Goal: Task Accomplishment & Management: Manage account settings

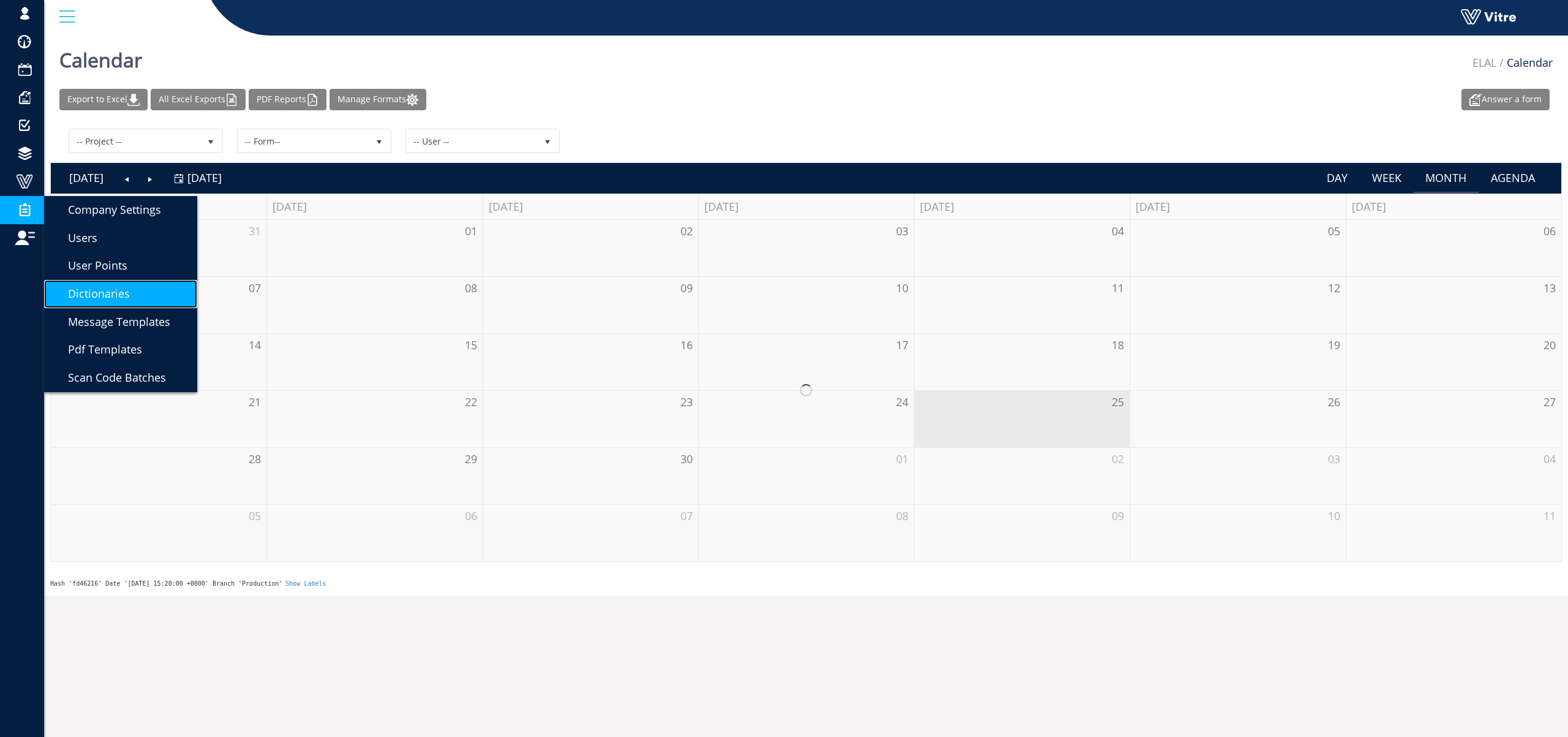
click at [110, 290] on span "Dictionaries" at bounding box center [91, 293] width 77 height 15
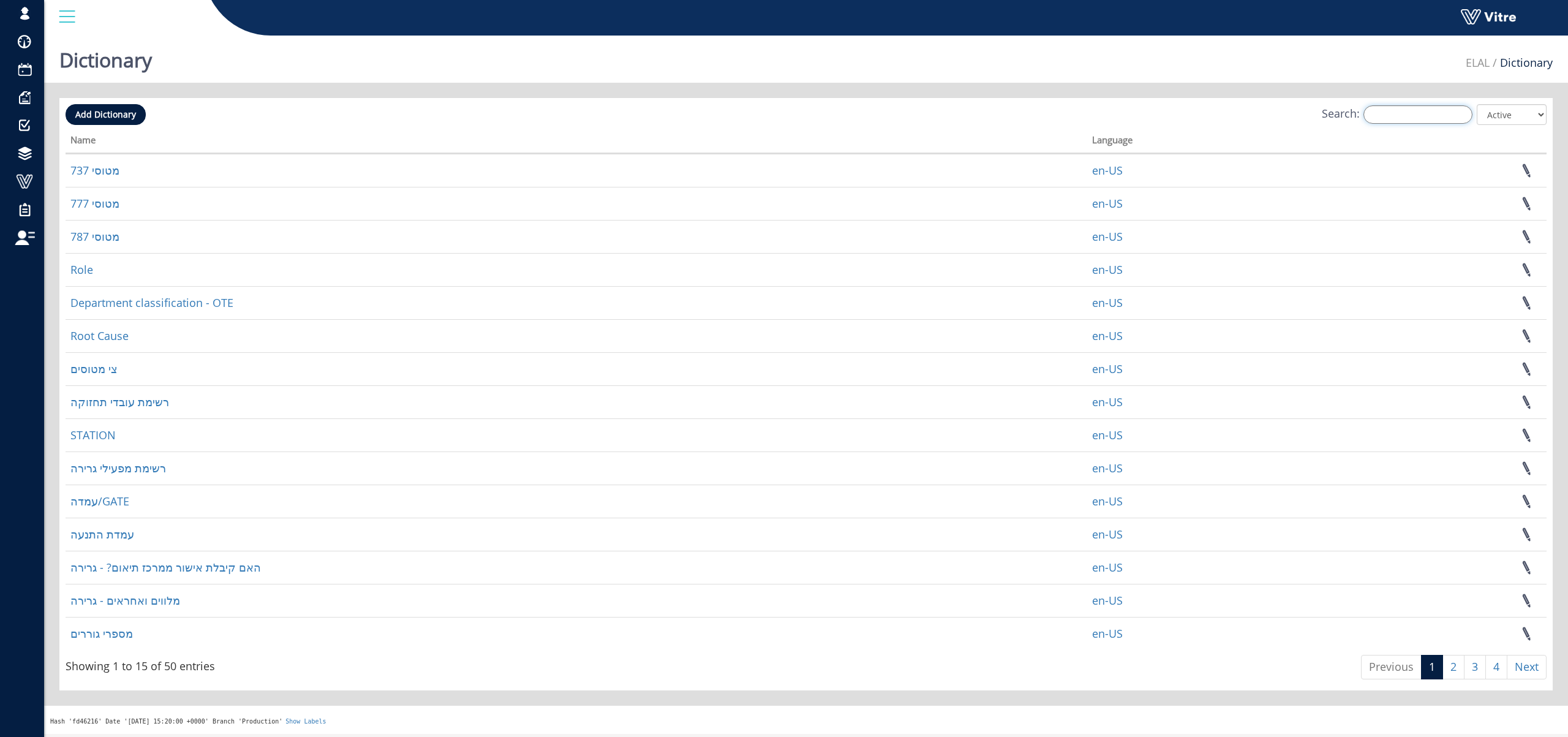
click at [1396, 114] on input "Search:" at bounding box center [1418, 114] width 109 height 19
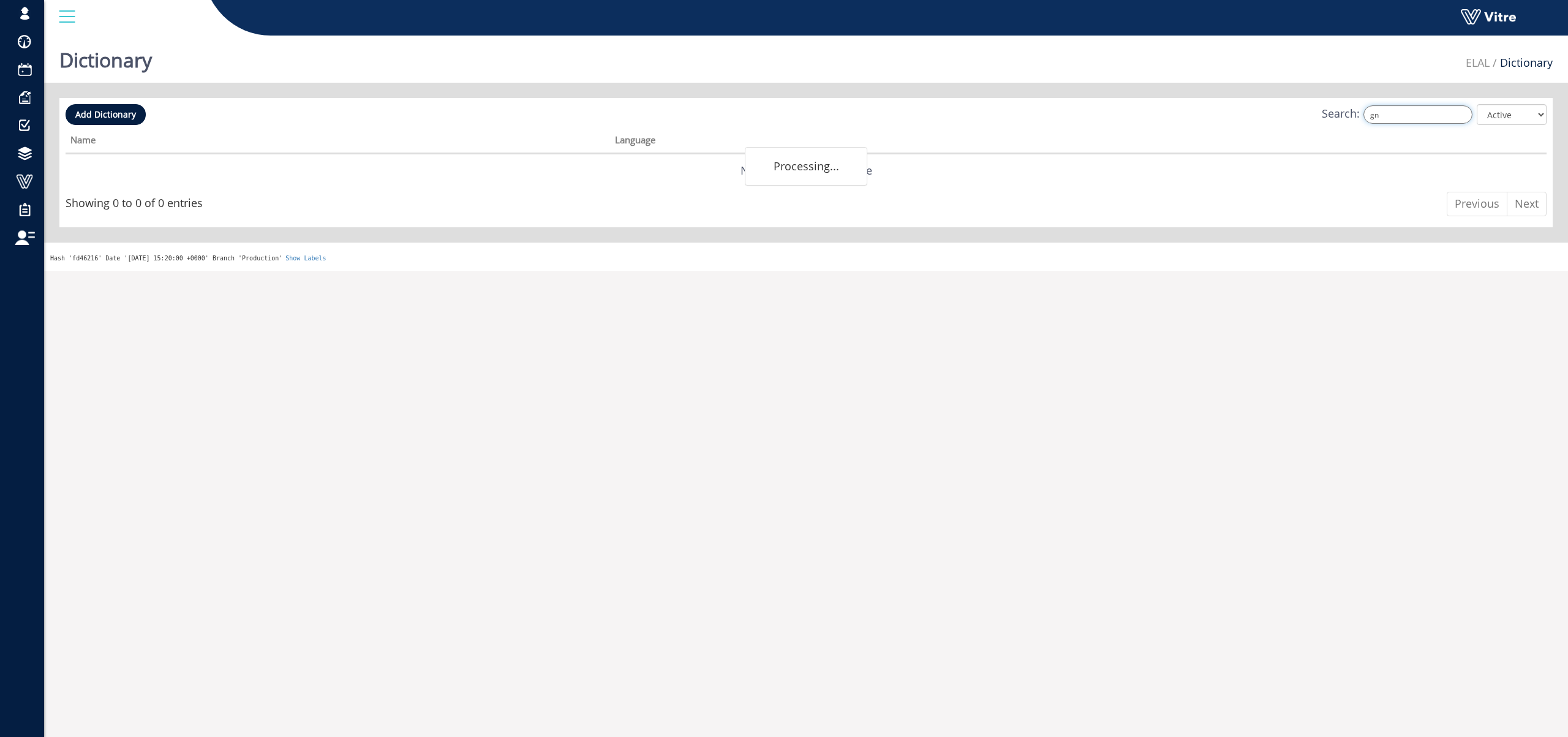
type input "g"
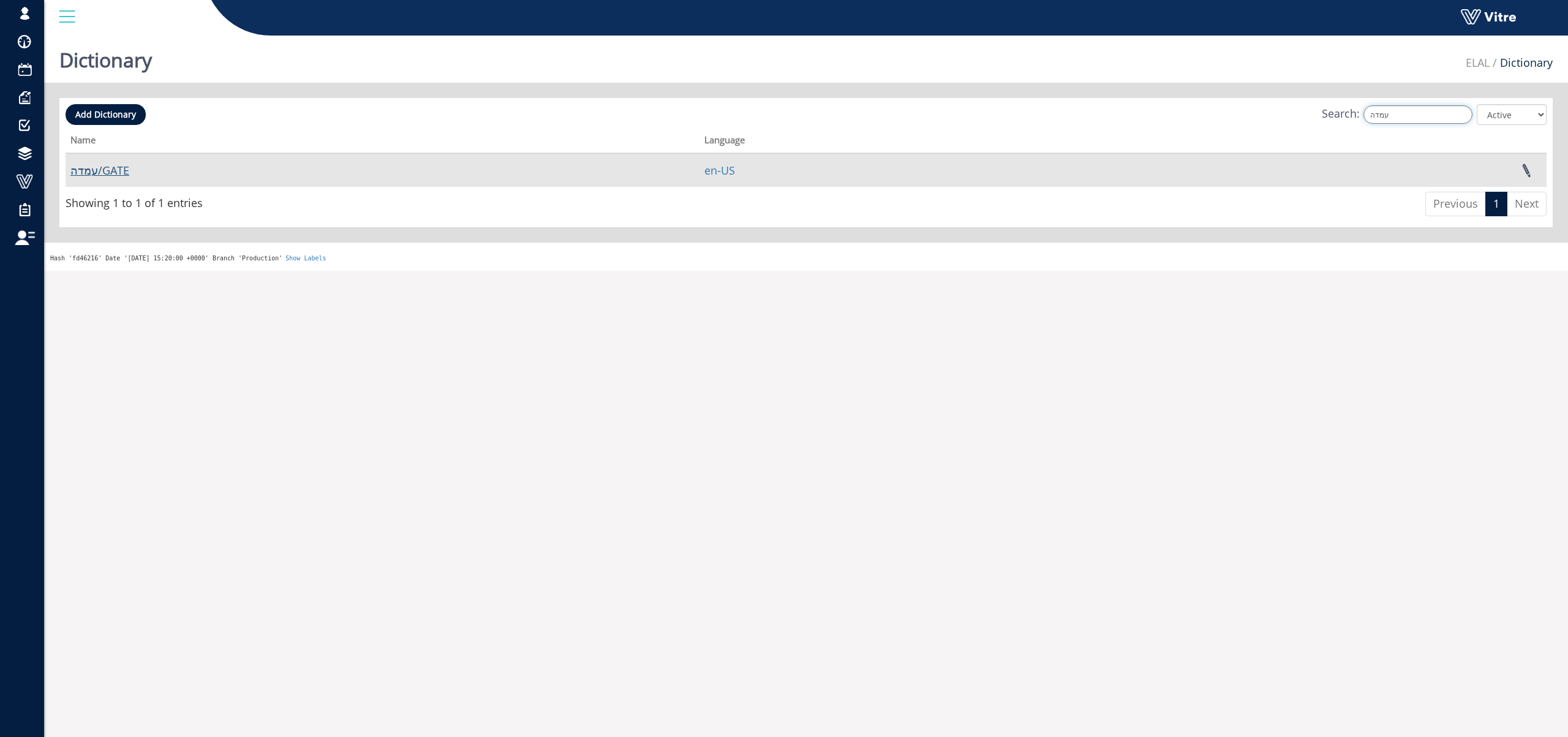
type input "עמדה"
click at [101, 168] on link "עמדה/GATE" at bounding box center [100, 170] width 59 height 15
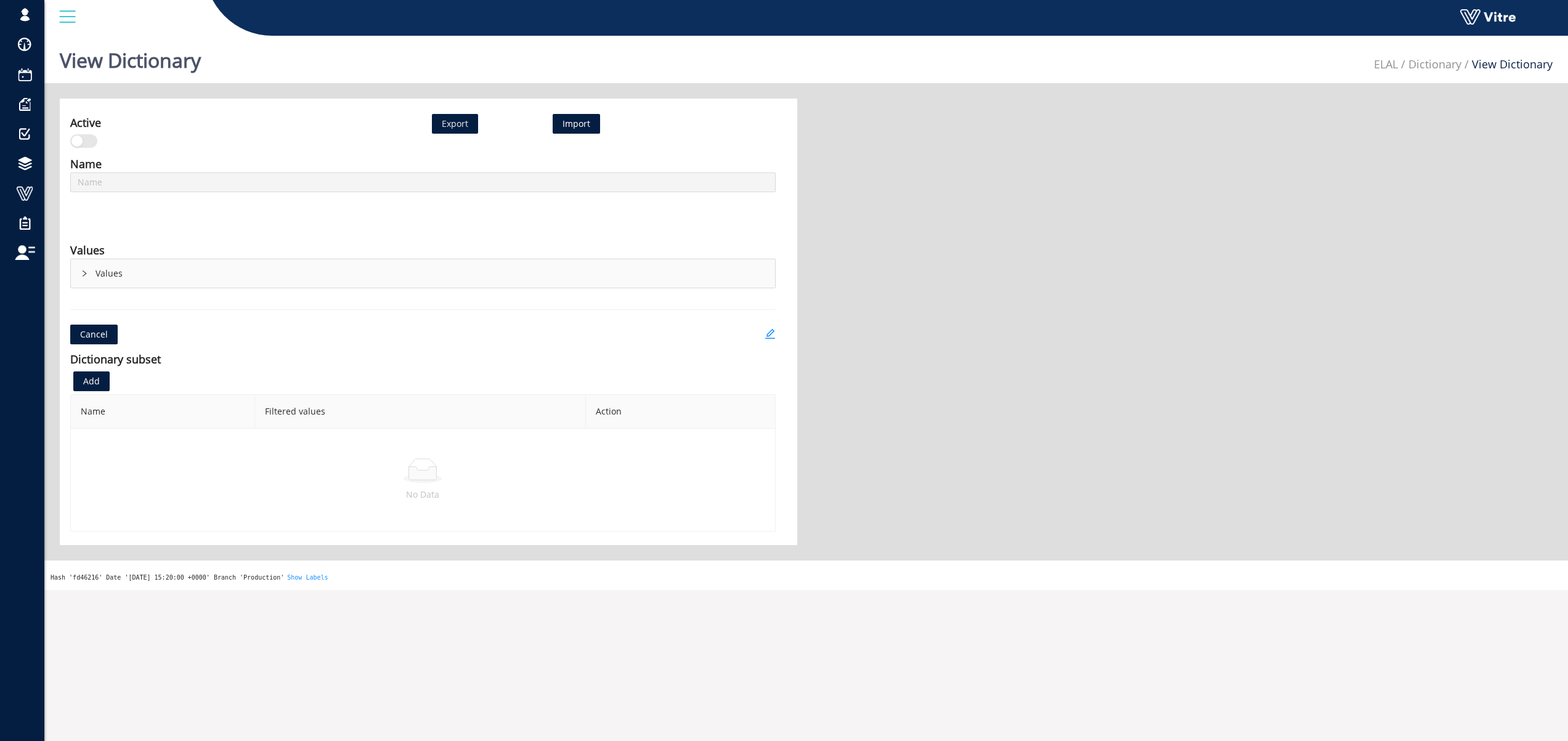
type input "עמדה/GATE"
click at [91, 270] on div "Values" at bounding box center [423, 273] width 704 height 28
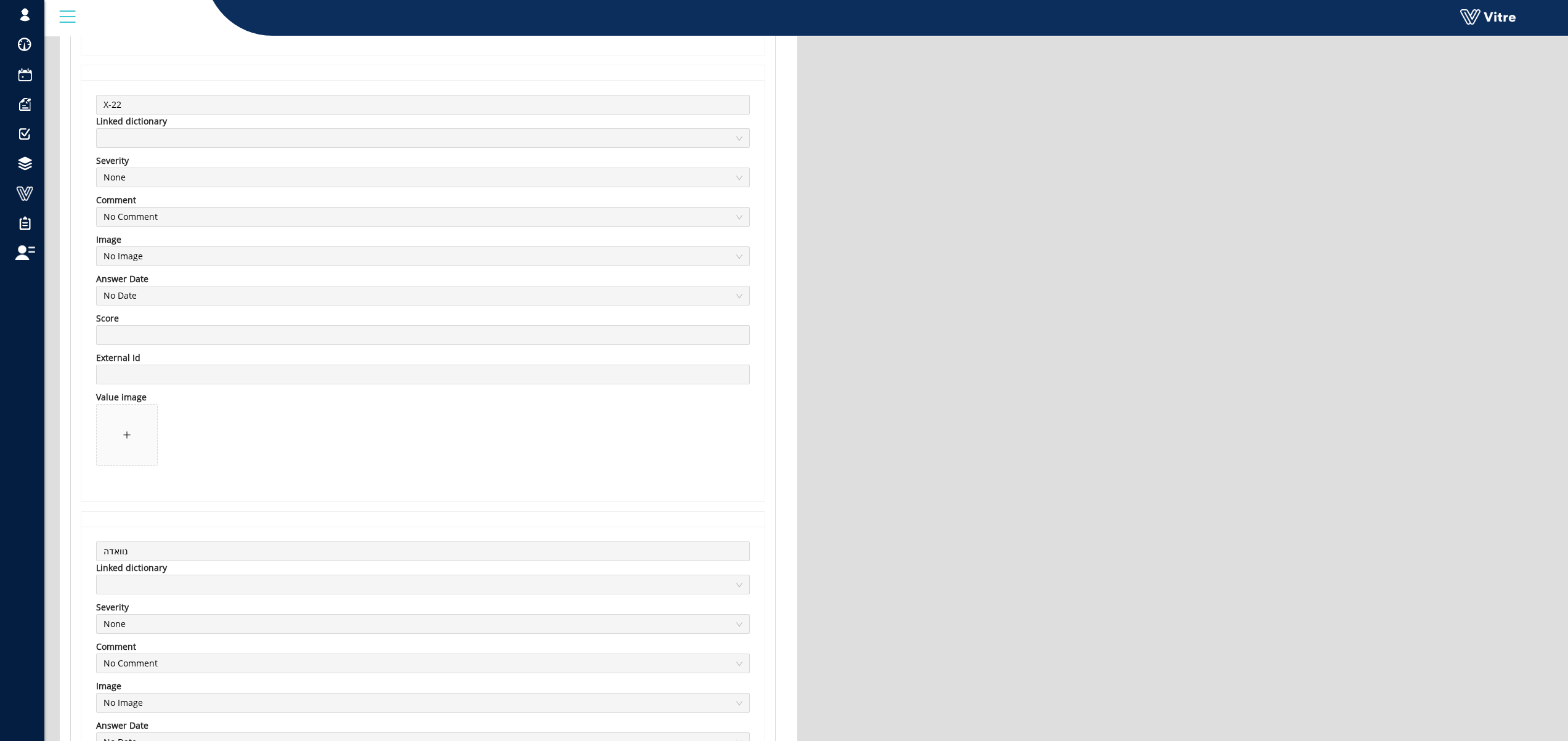
scroll to position [71339, 0]
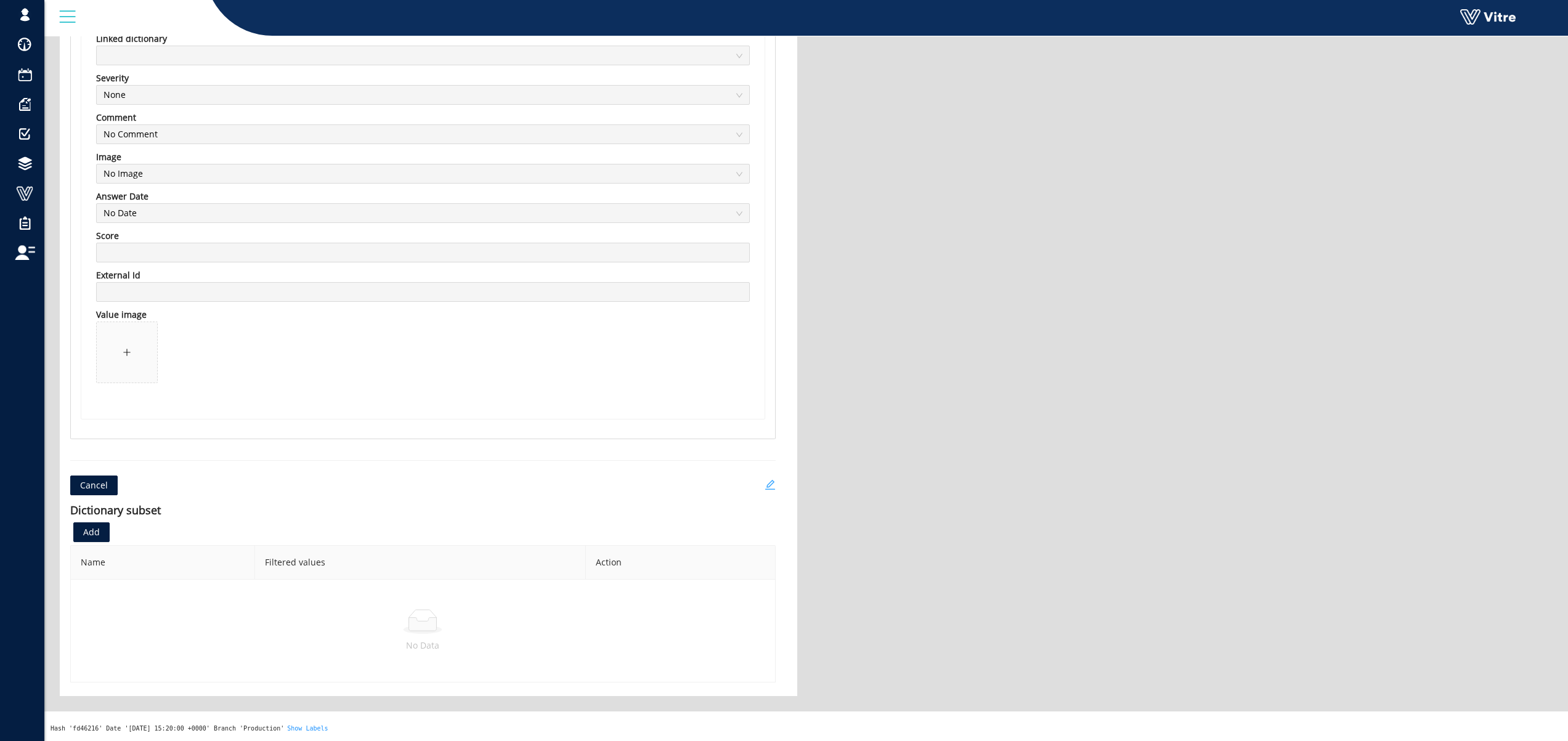
click at [769, 479] on icon "edit" at bounding box center [769, 484] width 11 height 11
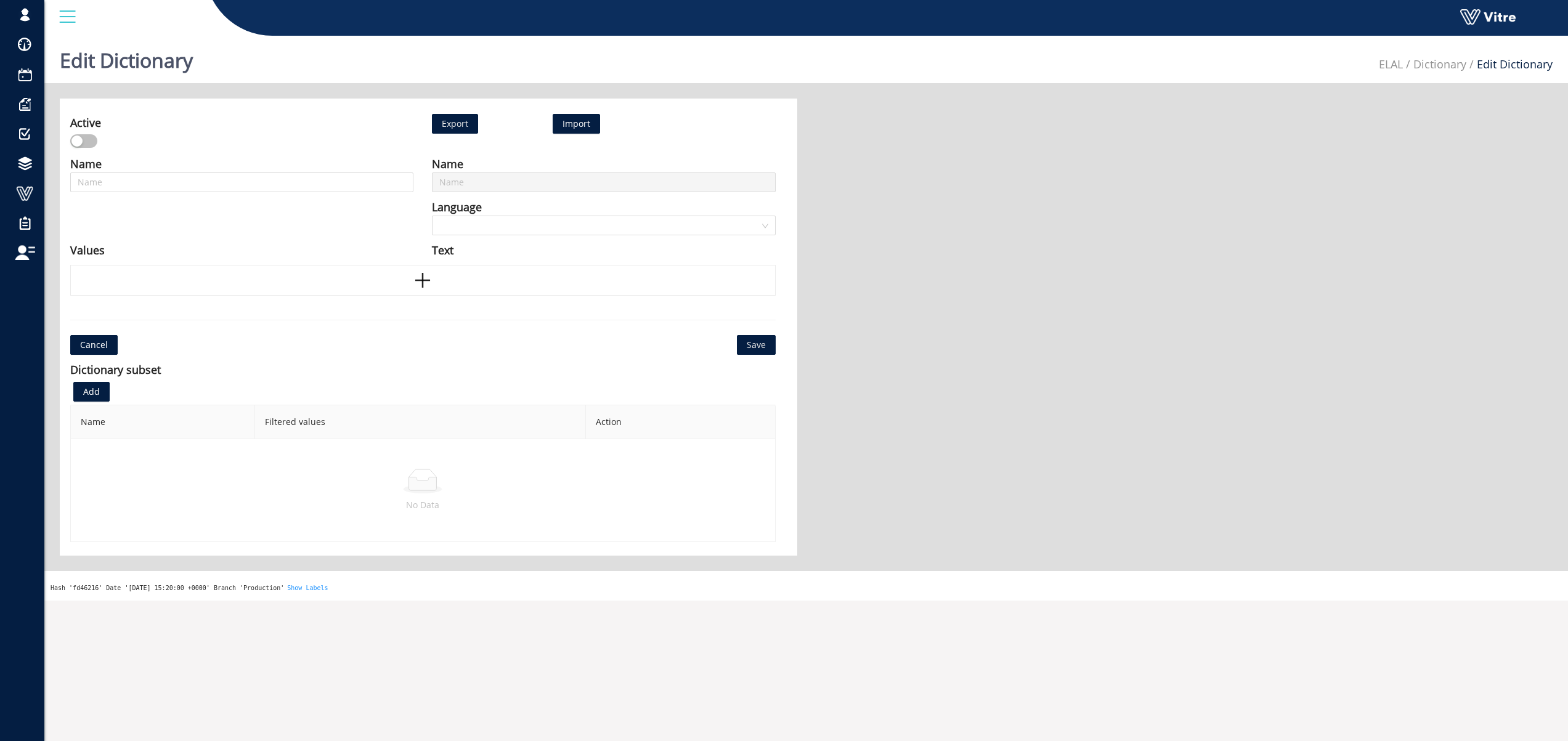
type input "עמדה/GATE"
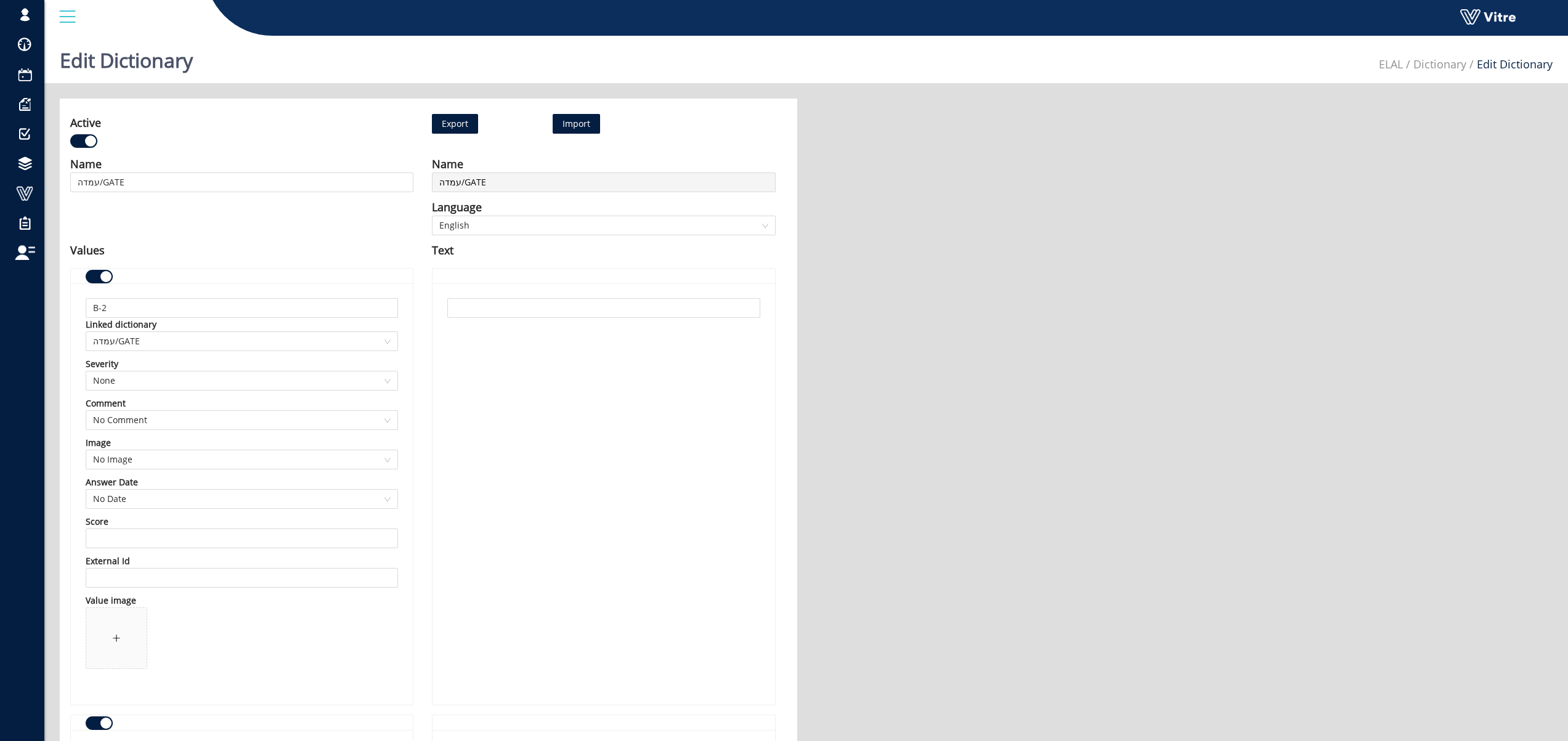
click at [457, 120] on span "Export" at bounding box center [454, 124] width 27 height 14
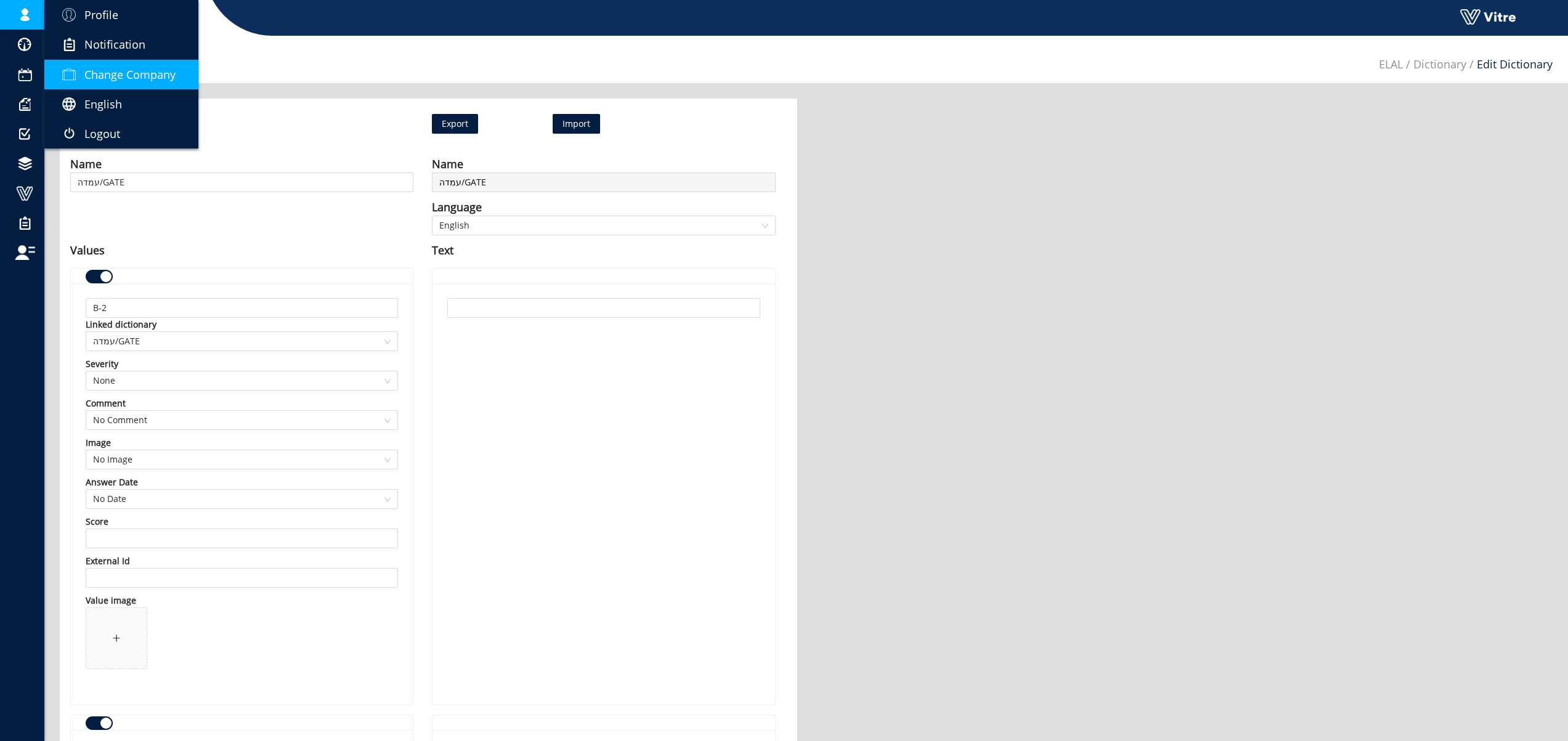
click at [114, 69] on span "Change Company" at bounding box center [130, 74] width 91 height 15
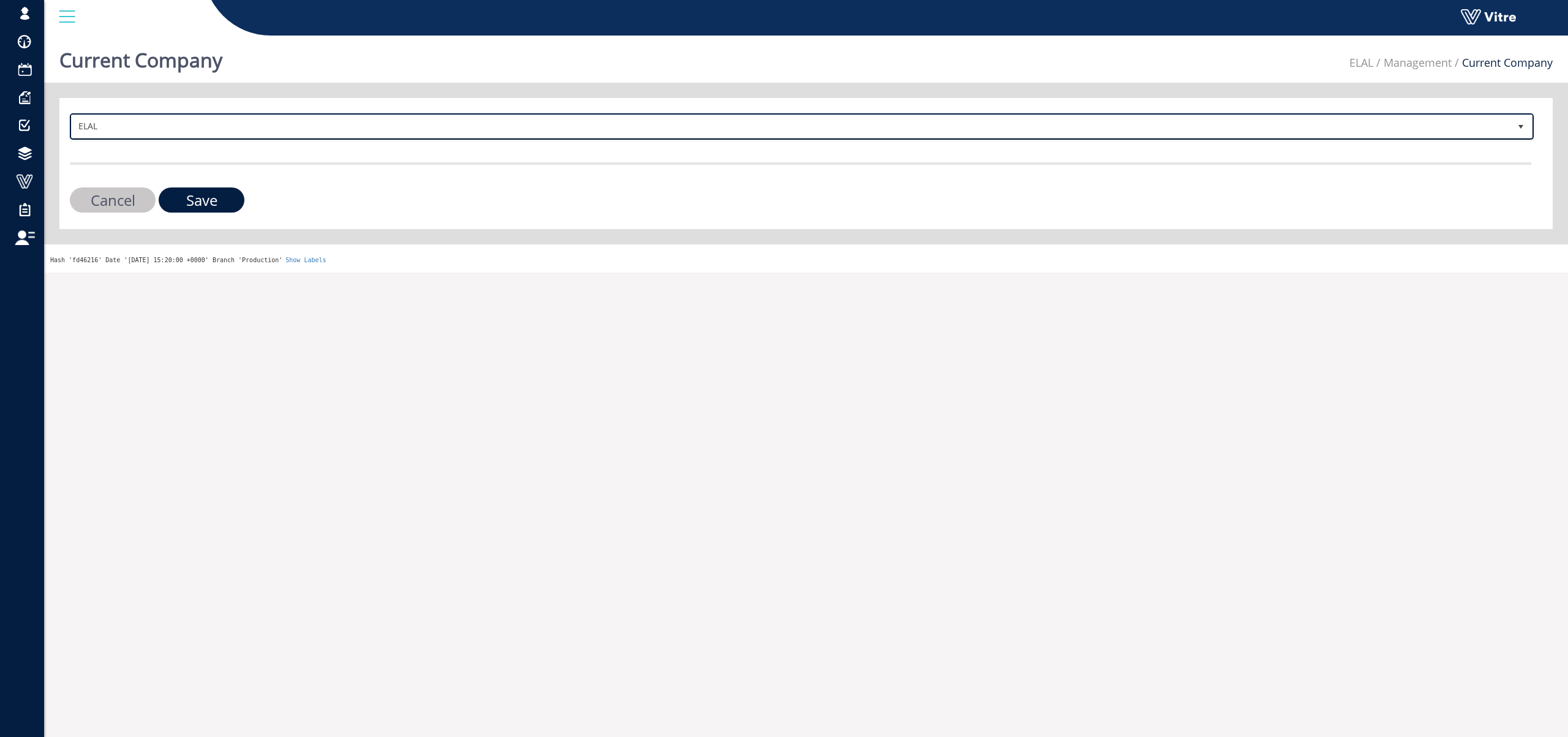
click at [230, 128] on span "ELAL" at bounding box center [790, 126] width 1438 height 22
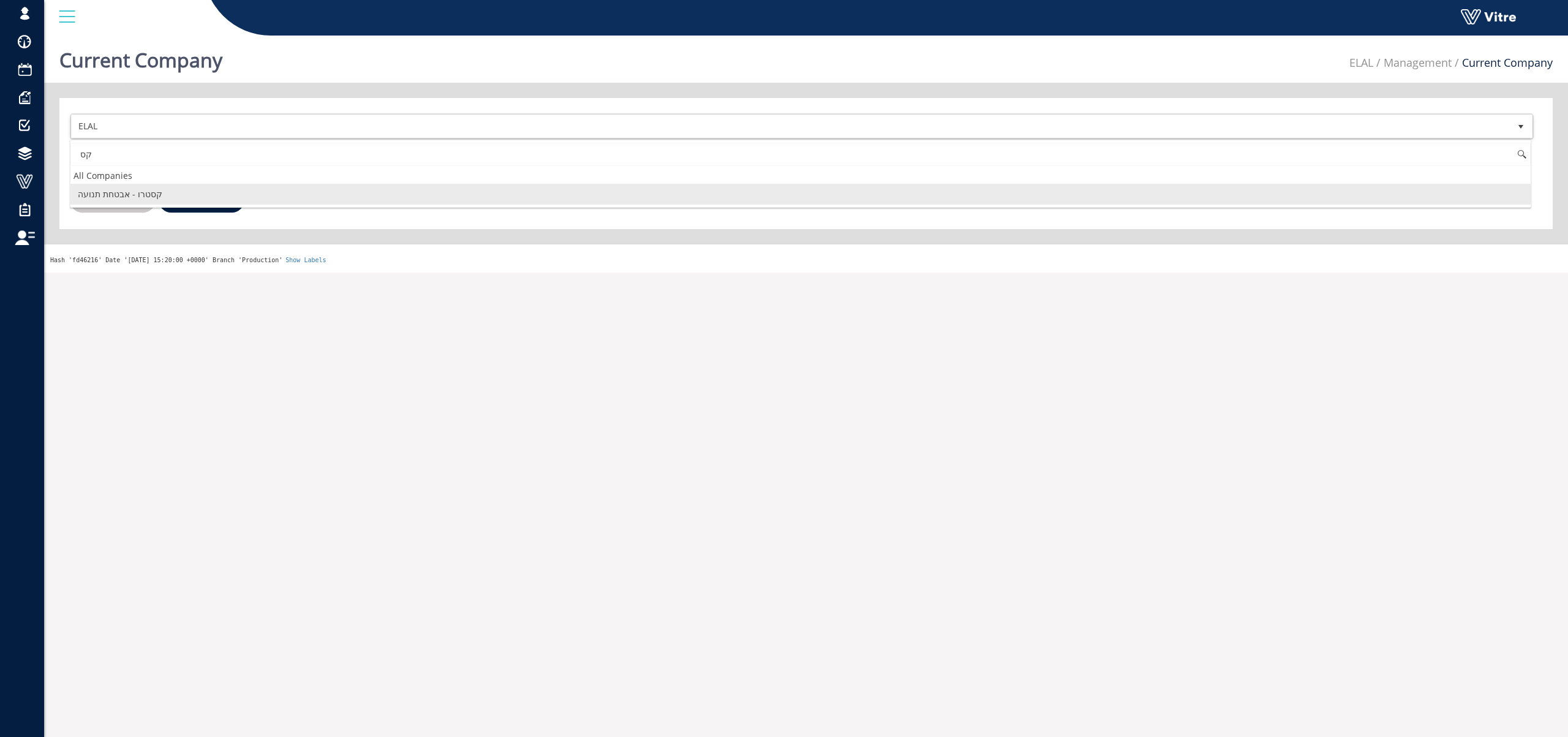
type input "ק"
click at [174, 197] on li "Exyte" at bounding box center [801, 194] width 1460 height 20
type input "ex"
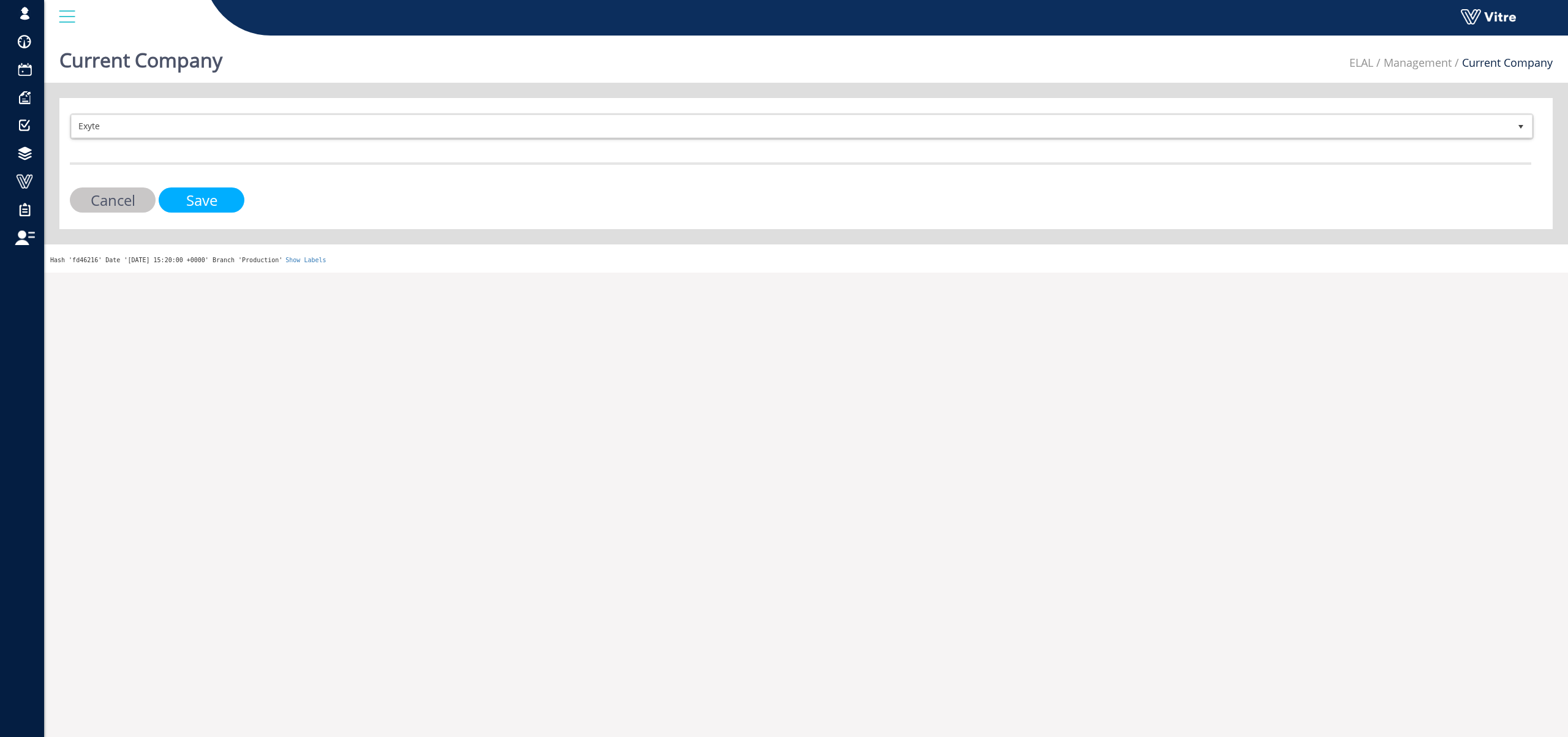
click at [216, 192] on input "Save" at bounding box center [201, 200] width 85 height 25
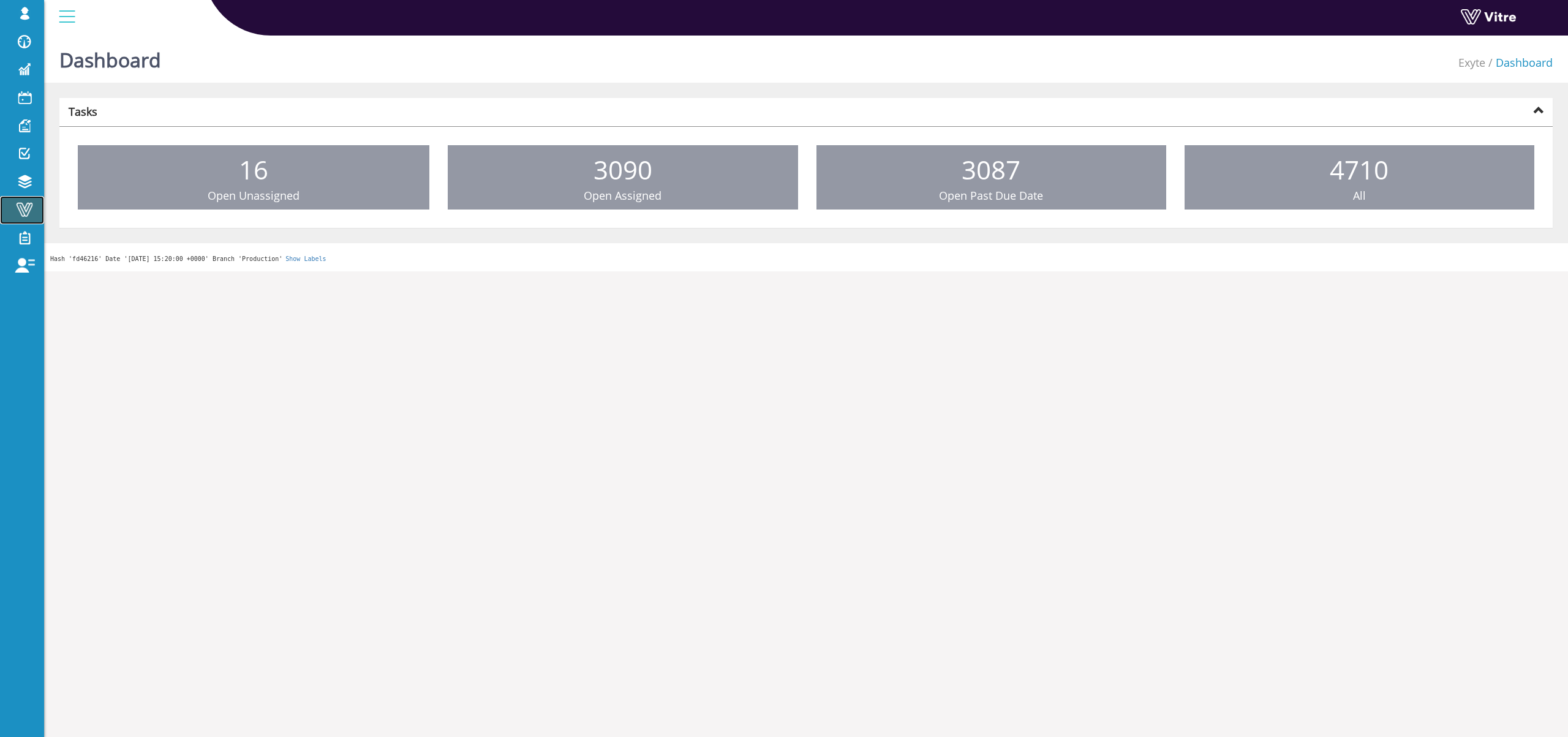
click at [25, 213] on span at bounding box center [25, 209] width 31 height 15
